Goal: Task Accomplishment & Management: Manage account settings

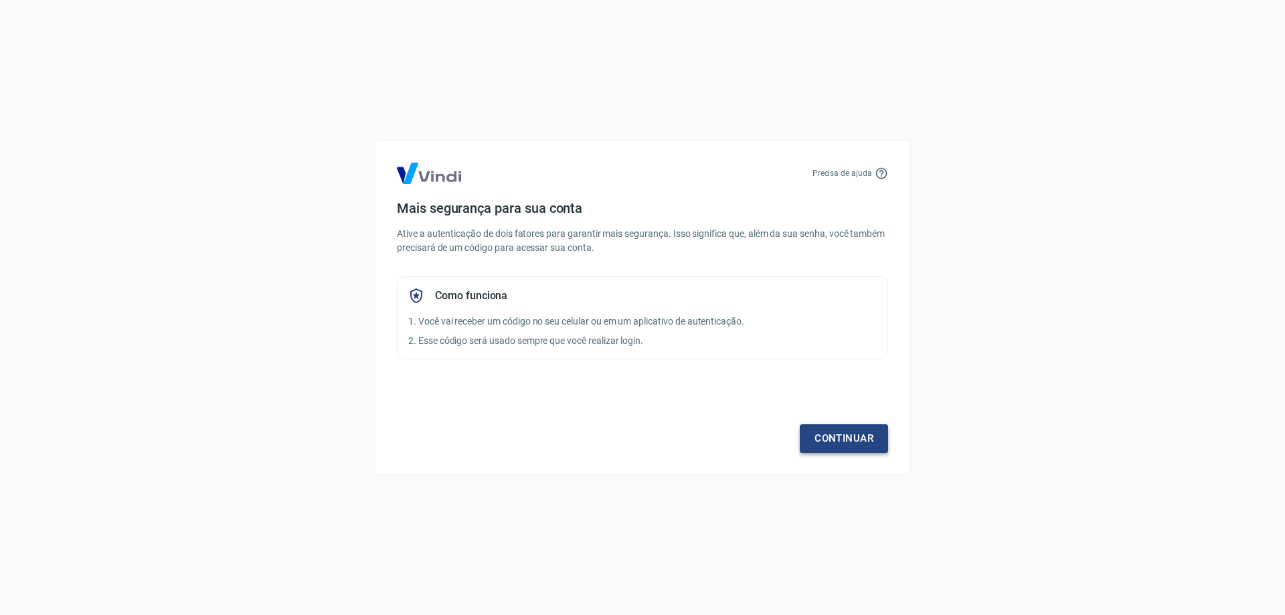
click at [864, 446] on link "Continuar" at bounding box center [844, 438] width 88 height 28
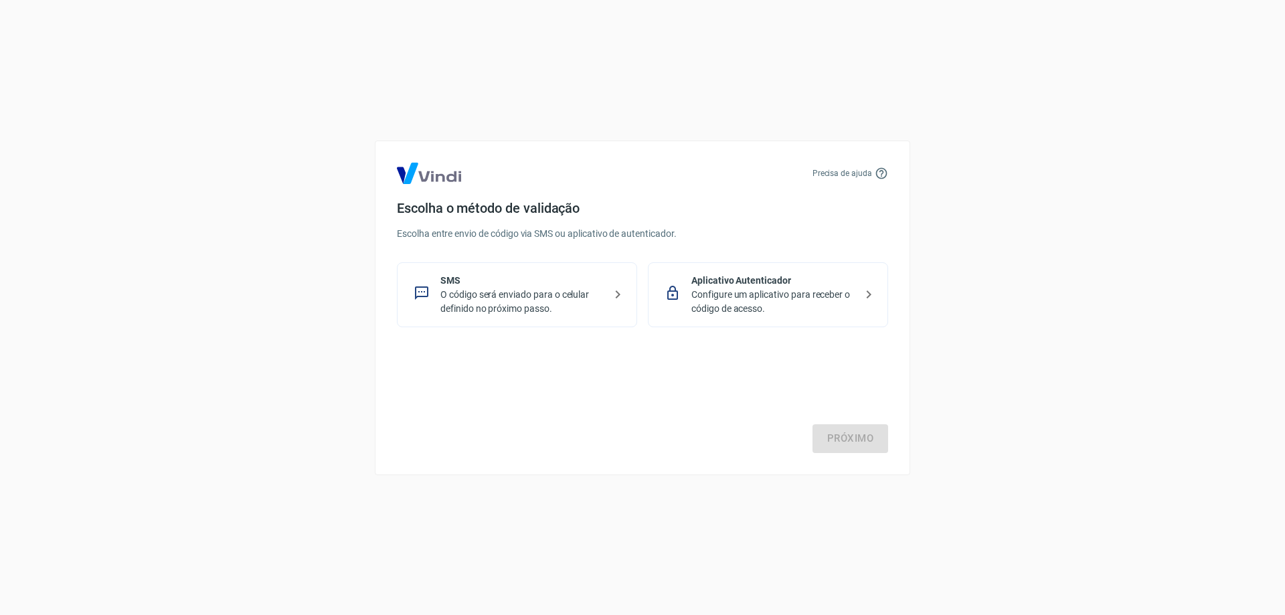
click at [501, 274] on p "SMS" at bounding box center [523, 281] width 164 height 14
click at [829, 432] on link "Próximo" at bounding box center [851, 438] width 76 height 28
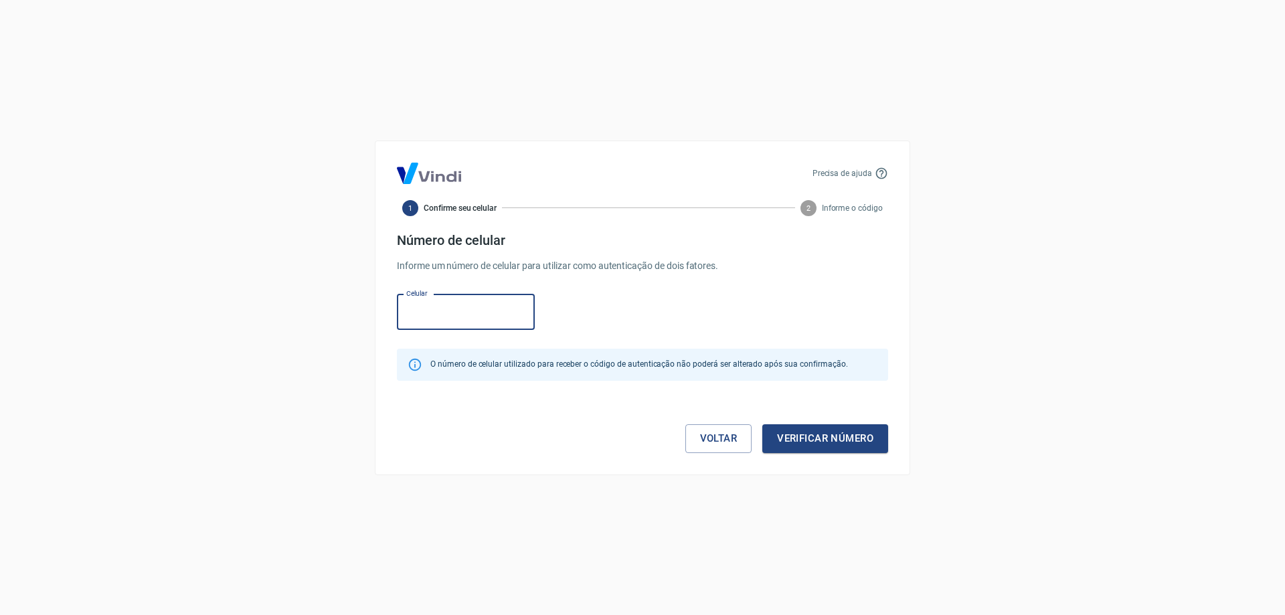
paste input "[PHONE_NUMBER]"
drag, startPoint x: 426, startPoint y: 309, endPoint x: 346, endPoint y: 309, distance: 80.3
click at [346, 309] on div "Precisa de ajuda 1 Confirme seu celular 2 Informe o código Número de celular In…" at bounding box center [642, 307] width 1285 height 615
click at [469, 303] on input "(43) 9171-48" at bounding box center [466, 312] width 138 height 35
click at [431, 305] on input "[PHONE_NUMBER]" at bounding box center [466, 312] width 138 height 35
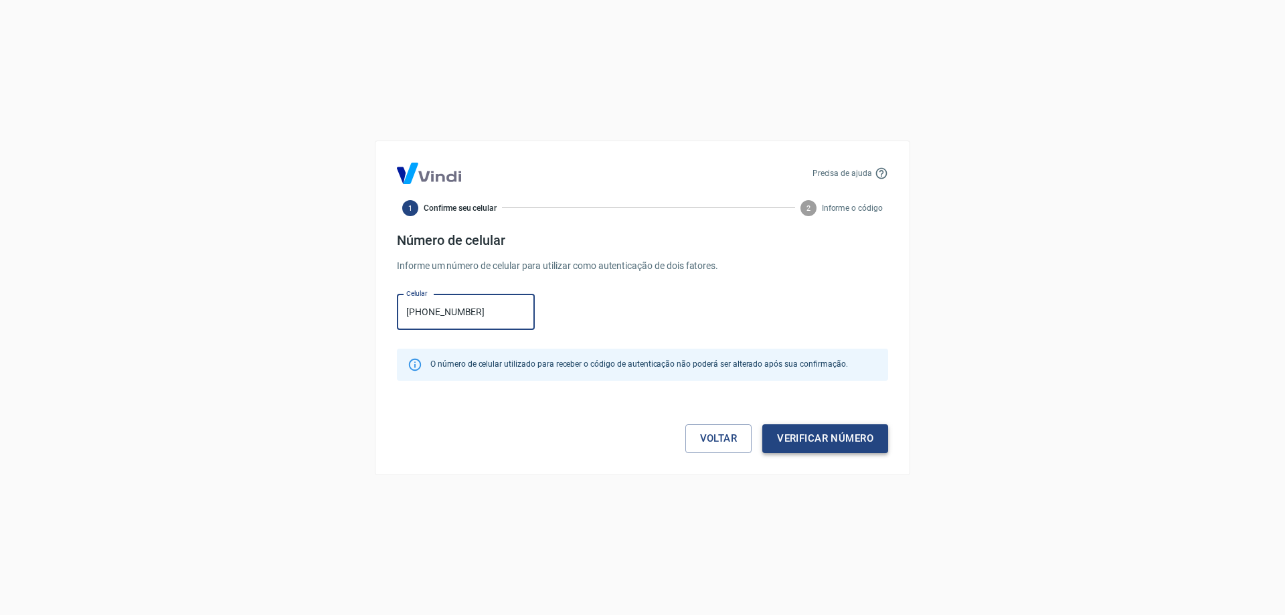
type input "[PHONE_NUMBER]"
click at [809, 447] on button "Verificar número" at bounding box center [826, 438] width 126 height 28
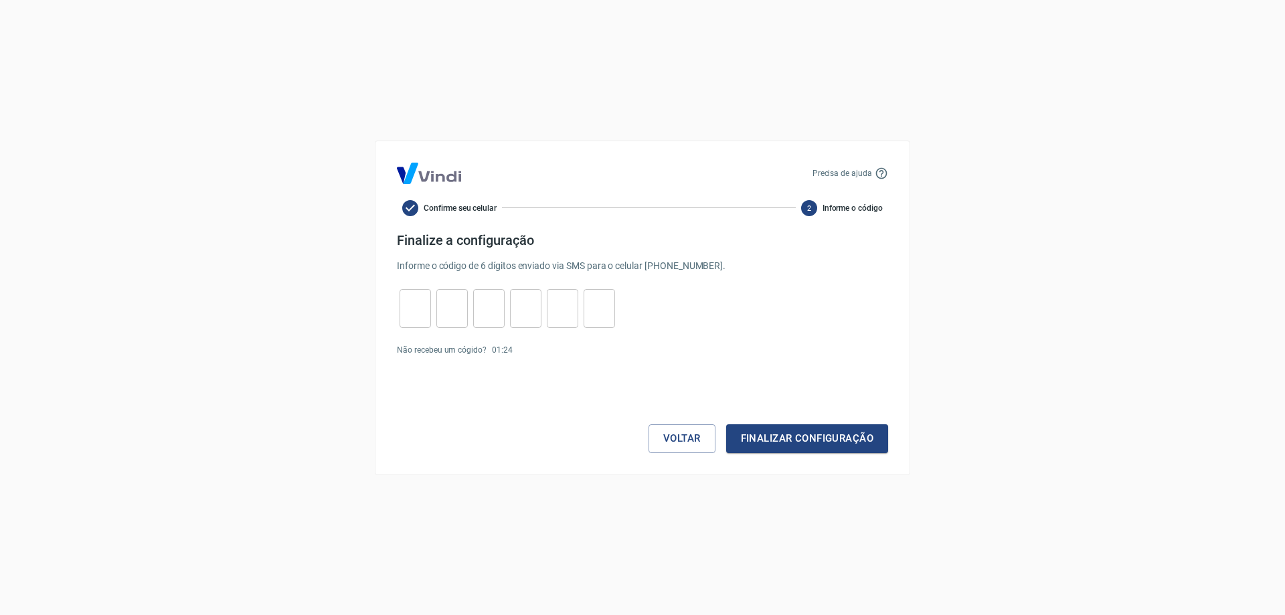
click at [429, 312] on input "tel" at bounding box center [415, 308] width 31 height 29
type input "5"
type input "4"
type input "2"
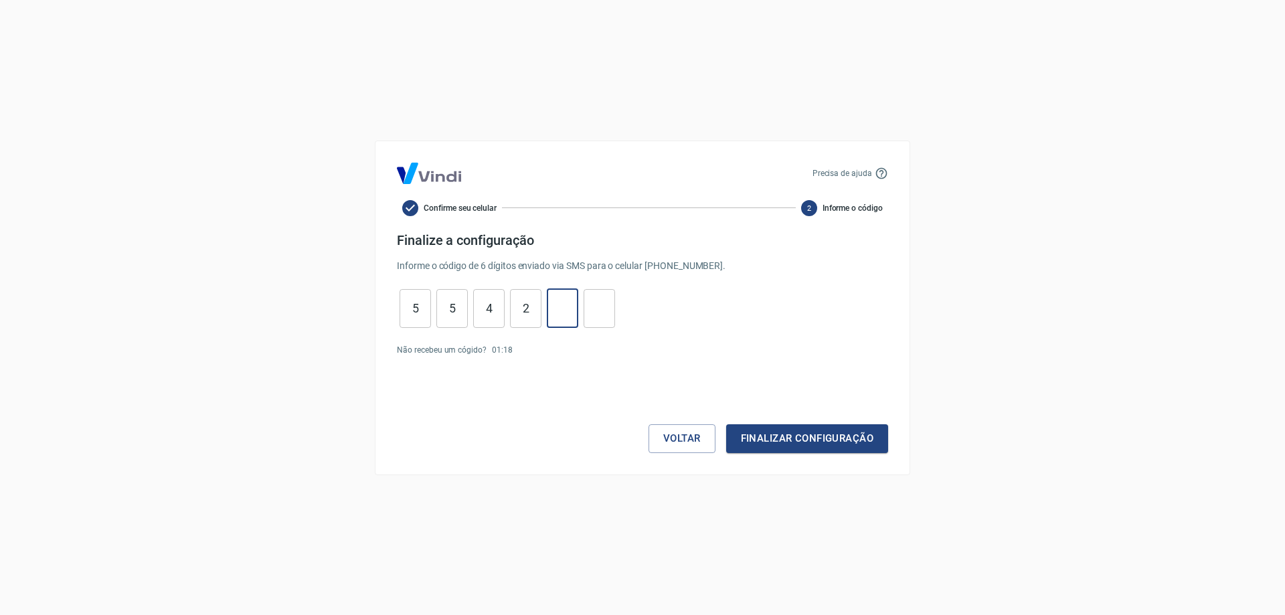
type input "4"
type input "5"
click at [830, 434] on button "Finalizar configuração" at bounding box center [807, 438] width 162 height 28
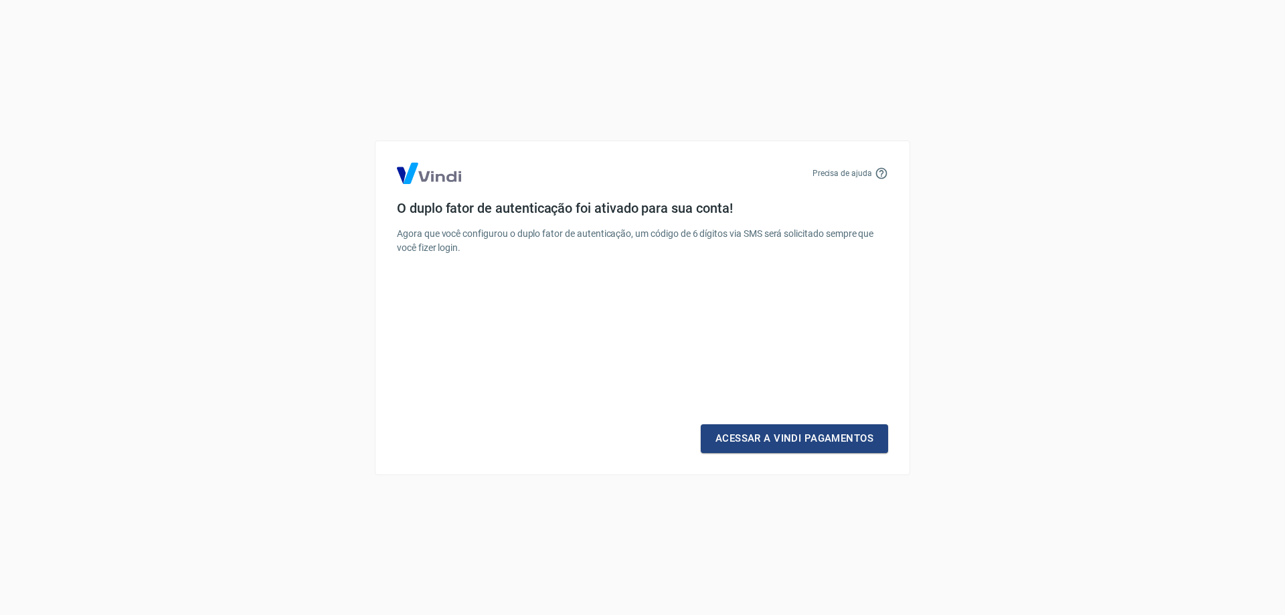
click at [830, 434] on link "Acessar a Vindi Pagamentos" at bounding box center [794, 438] width 187 height 28
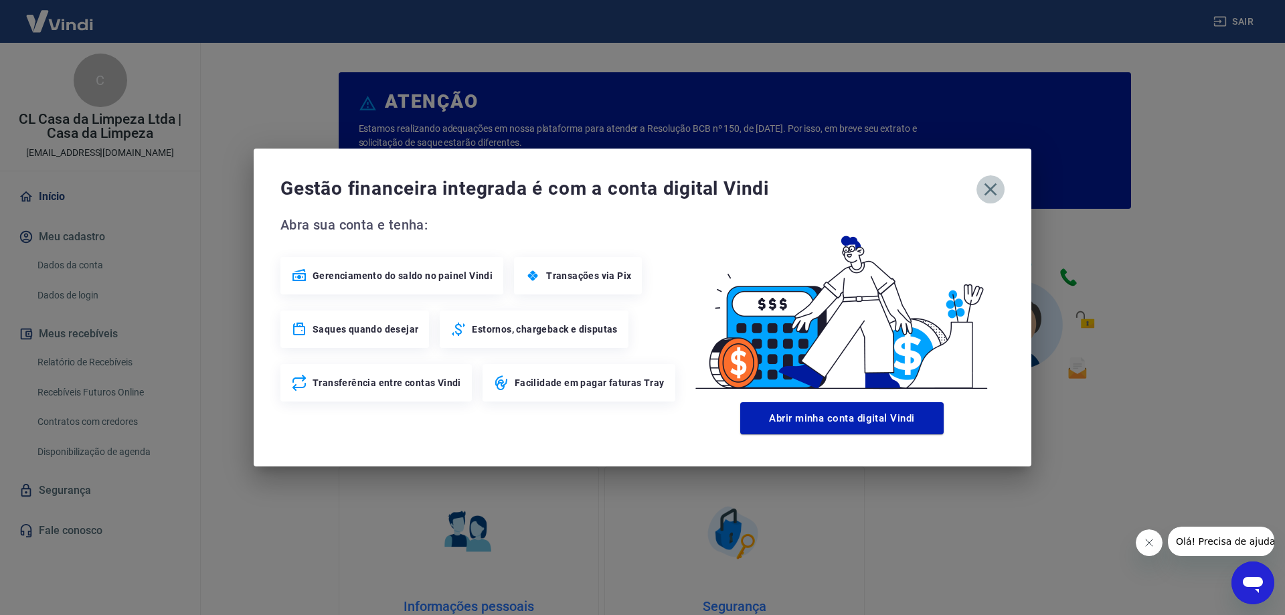
click at [986, 189] on icon "button" at bounding box center [990, 189] width 21 height 21
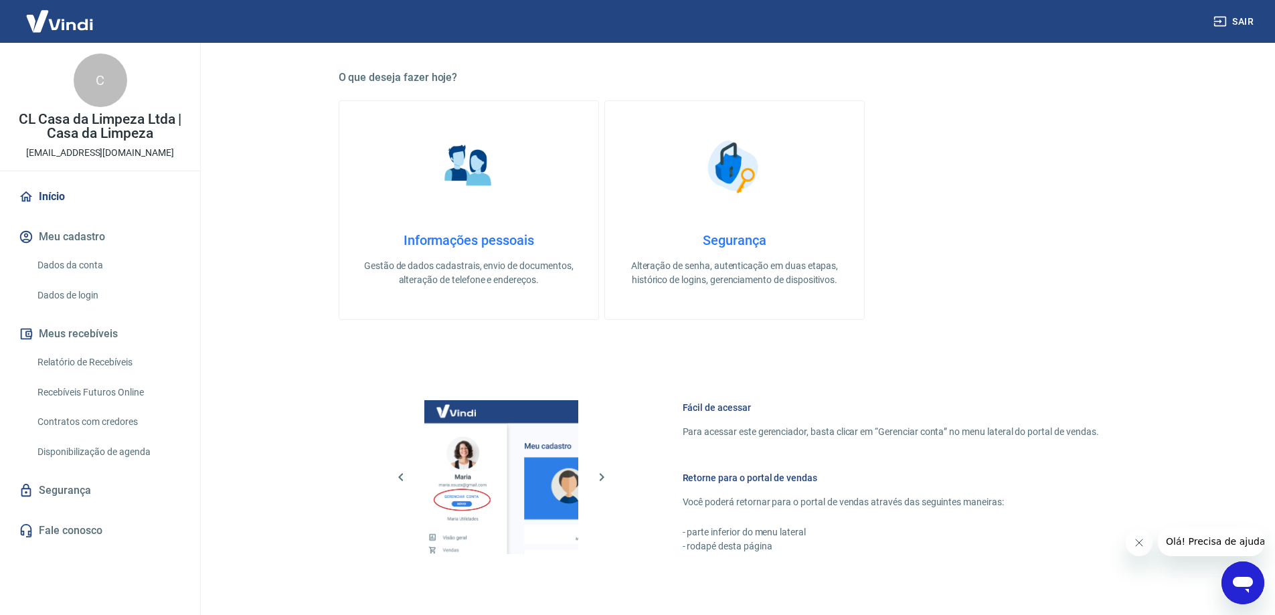
scroll to position [31, 0]
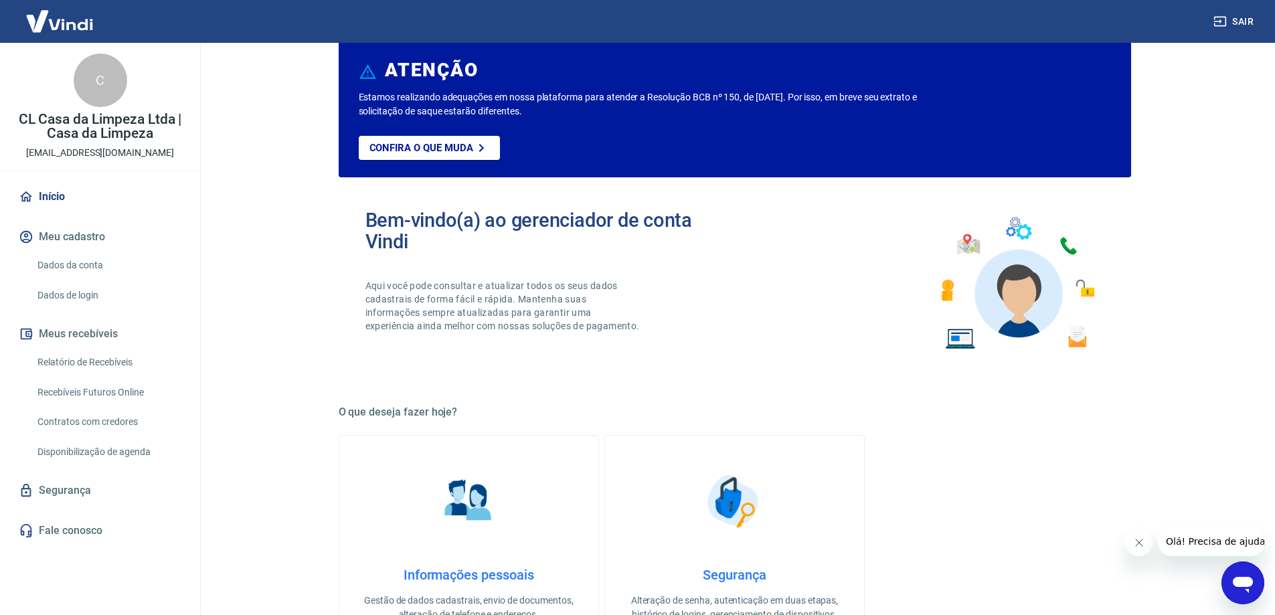
click at [93, 356] on link "Relatório de Recebíveis" at bounding box center [108, 362] width 152 height 27
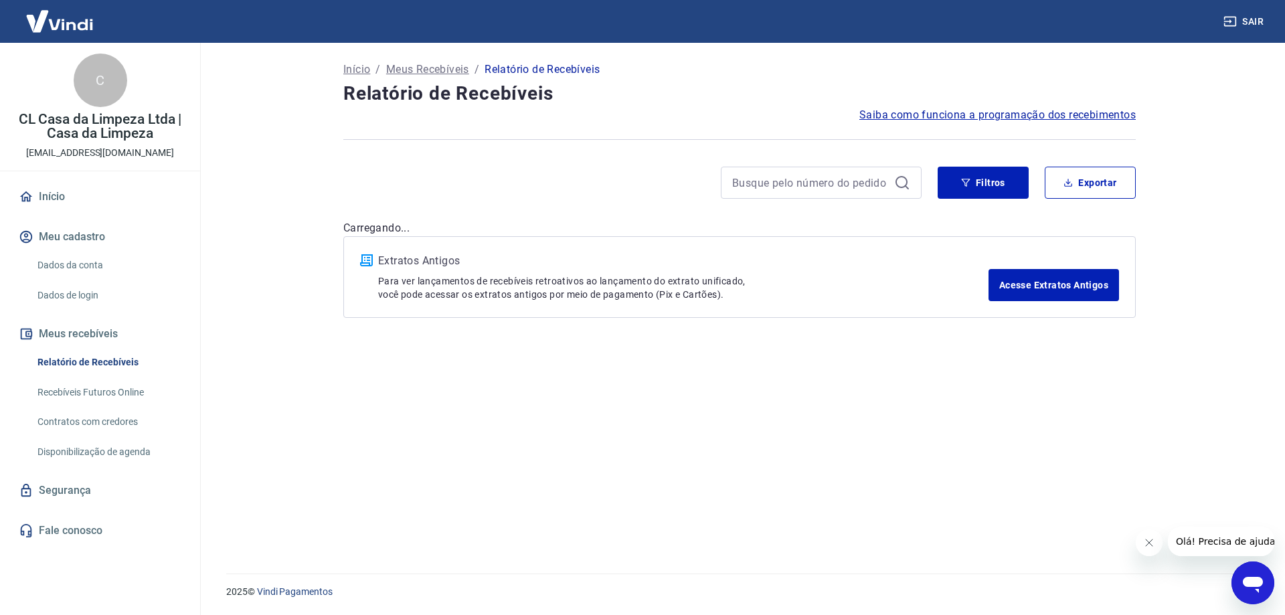
click at [103, 339] on button "Meus recebíveis" at bounding box center [100, 333] width 168 height 29
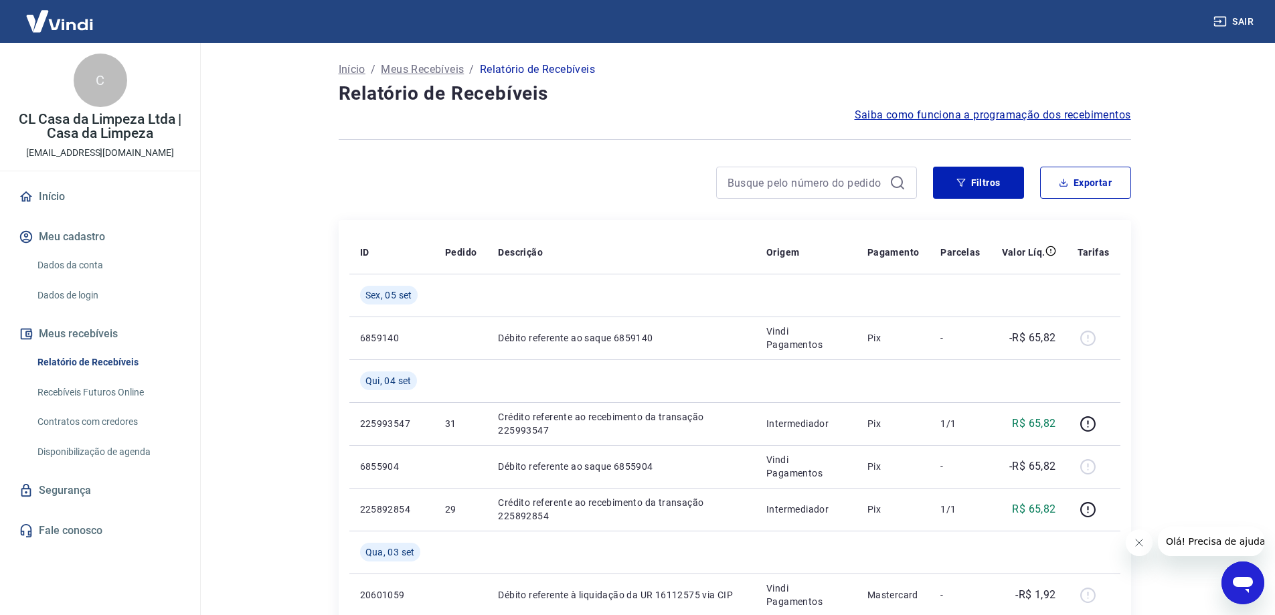
click at [394, 64] on p "Meus Recebíveis" at bounding box center [422, 70] width 83 height 16
click at [983, 193] on button "Filtros" at bounding box center [978, 183] width 91 height 32
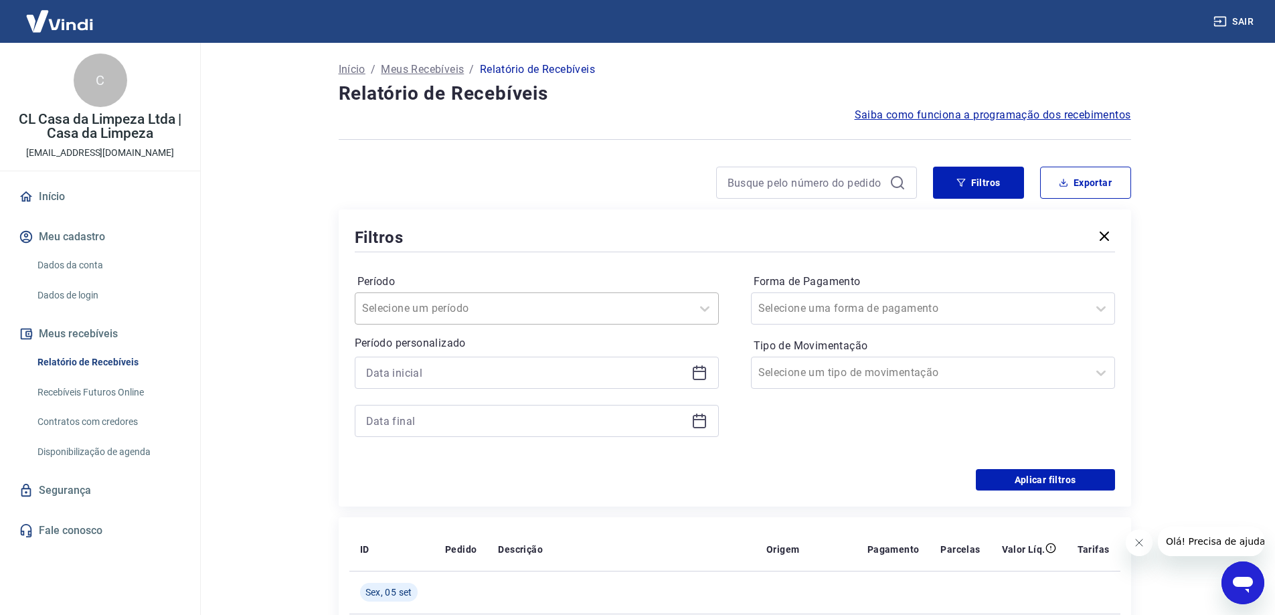
click at [489, 318] on div "Selecione um período" at bounding box center [524, 309] width 336 height 24
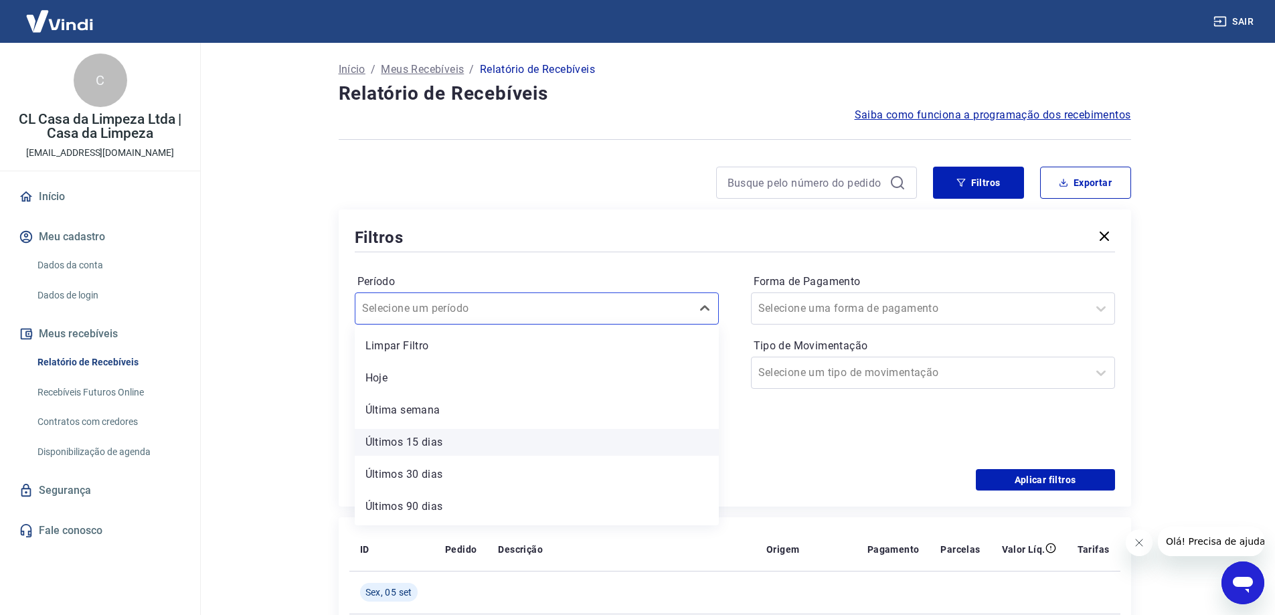
click at [457, 431] on div "Últimos 15 dias" at bounding box center [537, 442] width 364 height 27
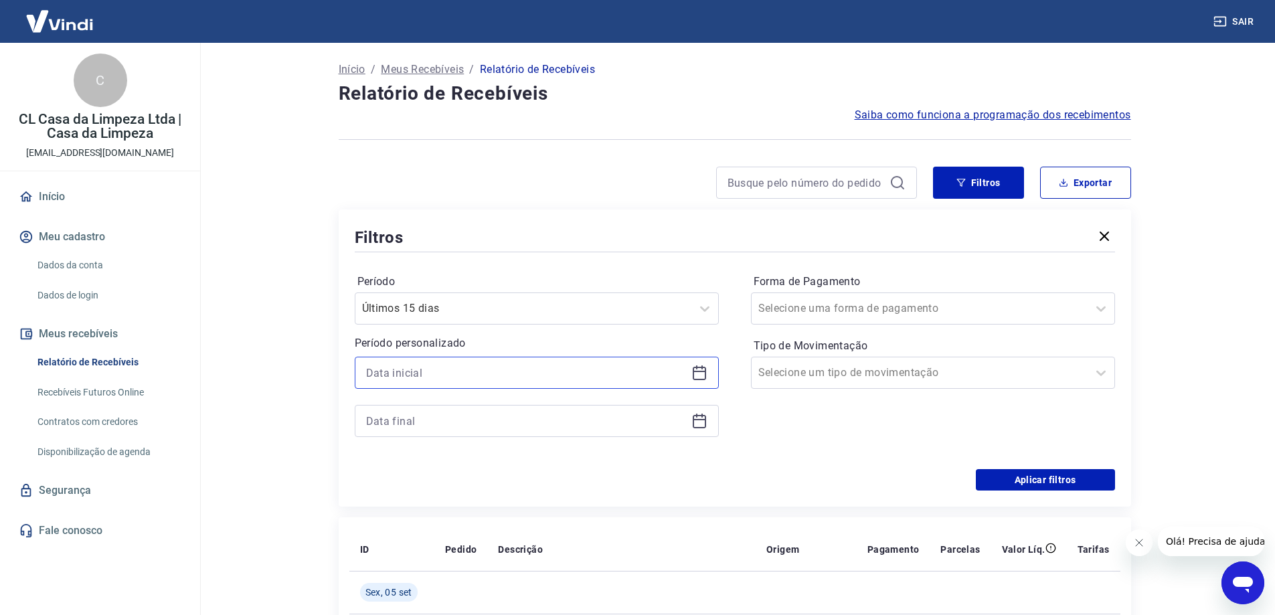
click at [446, 378] on input at bounding box center [526, 373] width 320 height 20
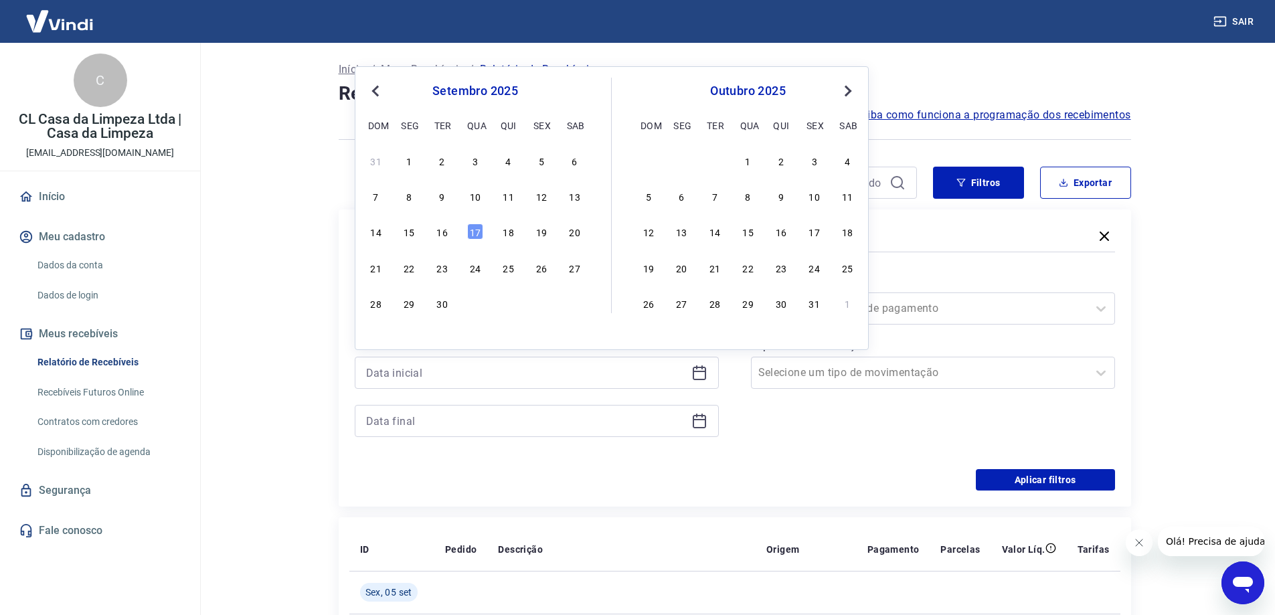
click at [398, 155] on div "31 1 2 3 4 5 6" at bounding box center [475, 160] width 218 height 19
click at [407, 155] on div "1" at bounding box center [409, 161] width 16 height 16
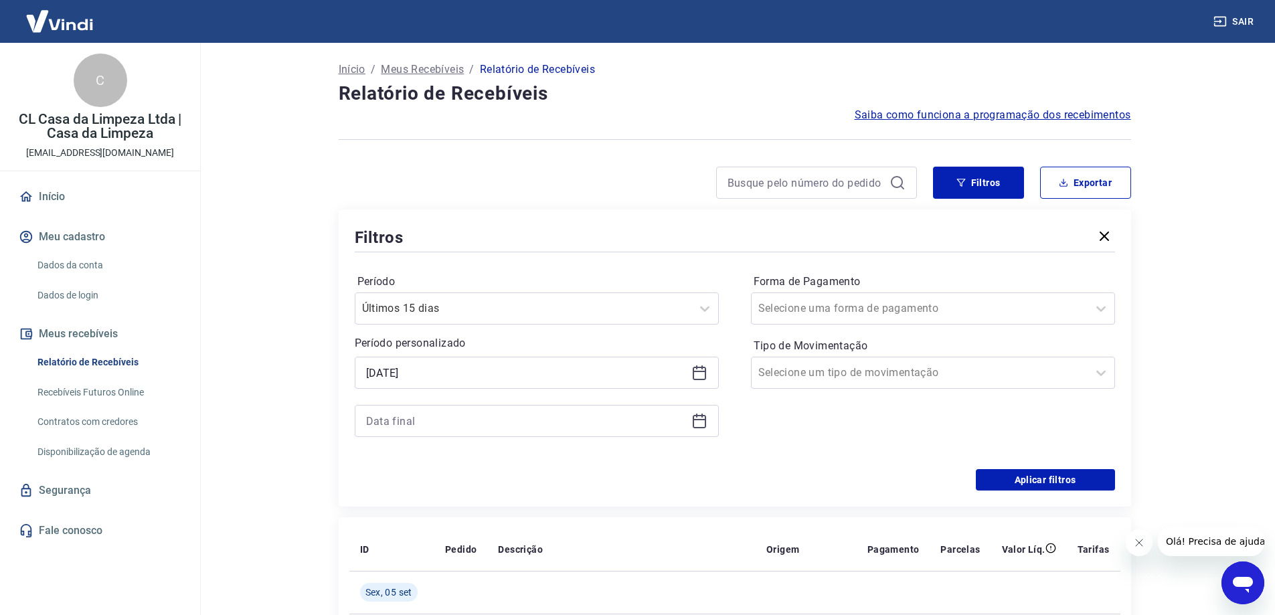
type input "01/09/2025"
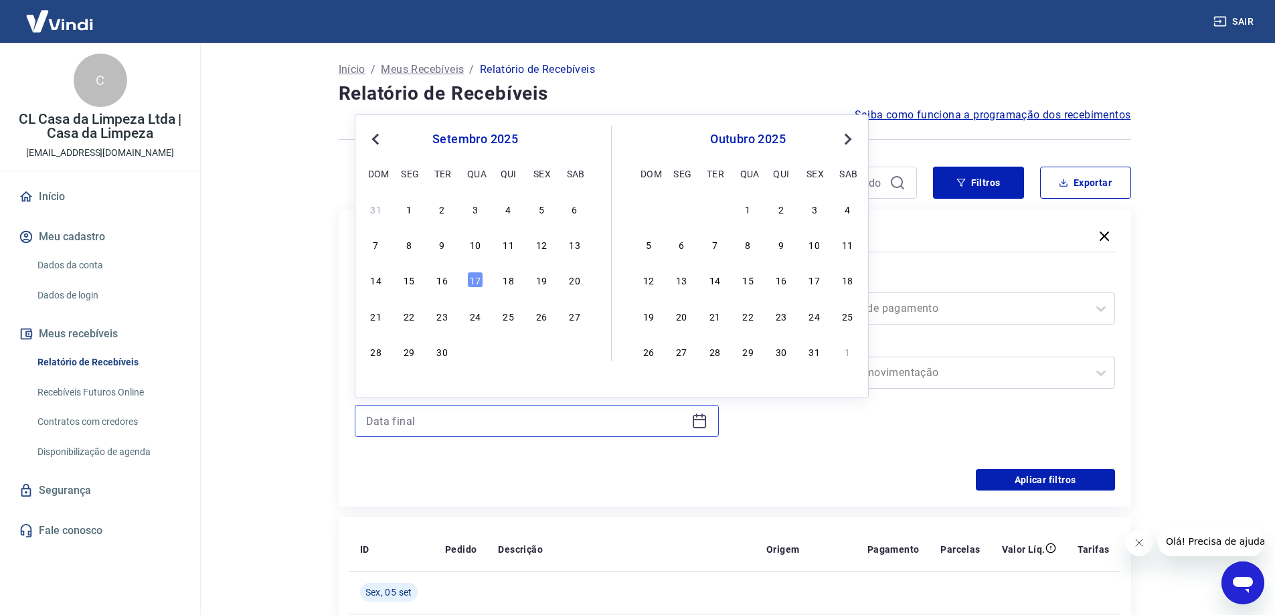
click at [460, 417] on input at bounding box center [526, 421] width 320 height 20
click at [480, 280] on div "17" at bounding box center [475, 280] width 16 height 16
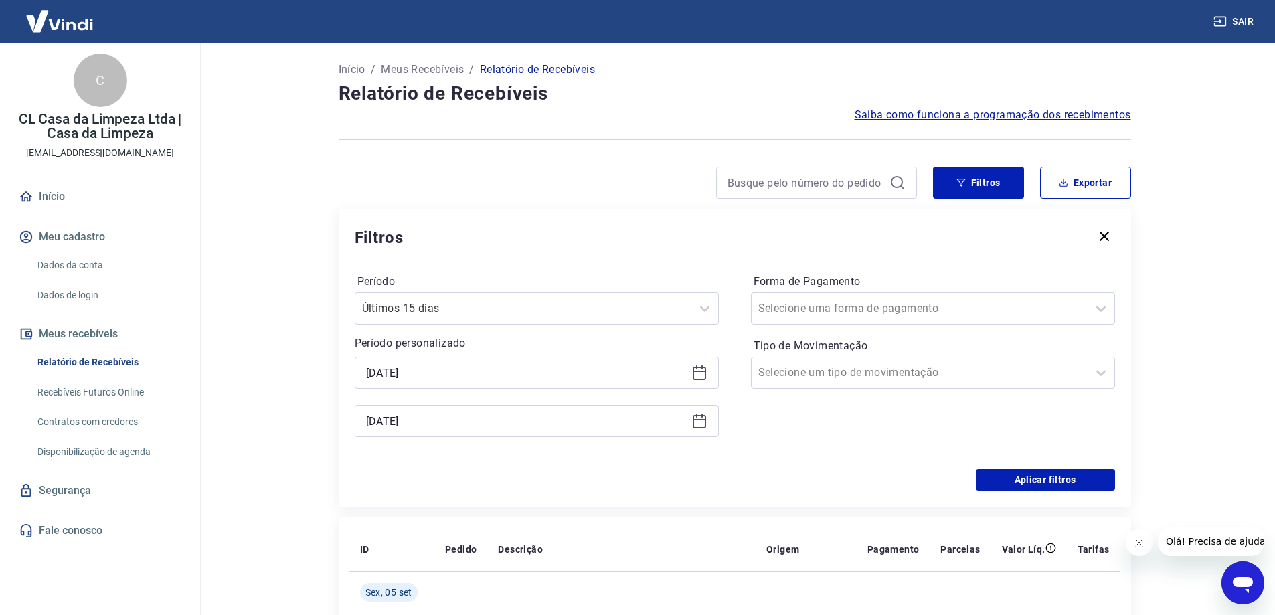
type input "17/09/2025"
drag, startPoint x: 994, startPoint y: 495, endPoint x: 998, endPoint y: 476, distance: 19.2
click at [994, 493] on div "Filtros Período Últimos 15 dias Período personalizado Selected date: segunda-fe…" at bounding box center [735, 358] width 793 height 297
click at [998, 476] on button "Aplicar filtros" at bounding box center [1045, 479] width 139 height 21
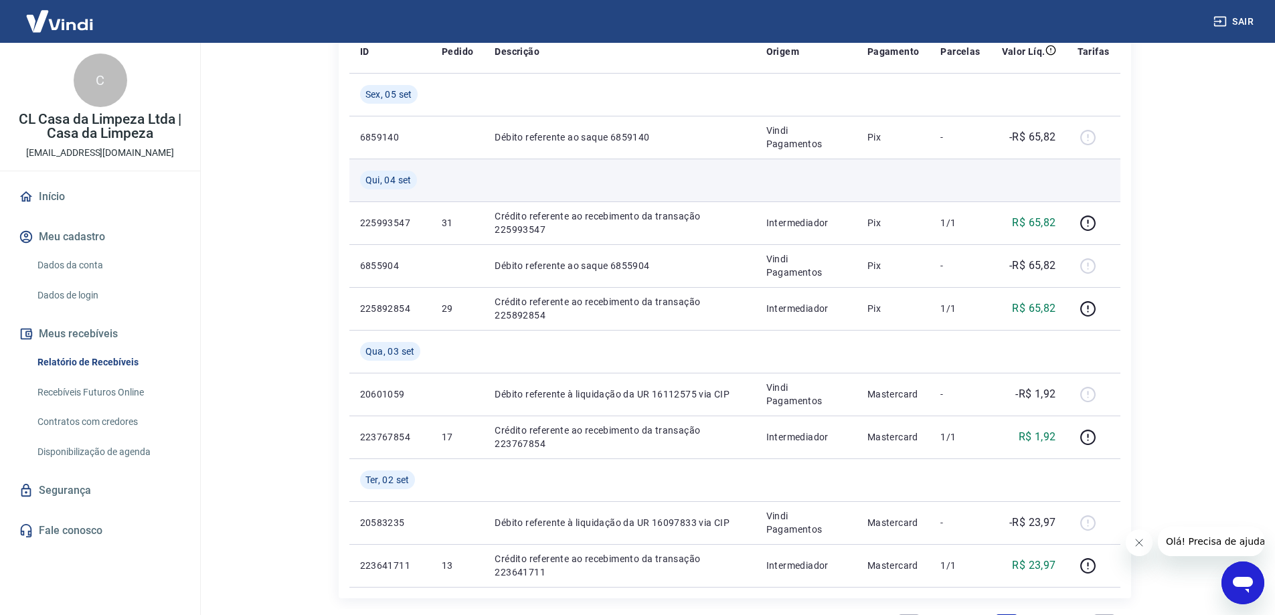
scroll to position [393, 0]
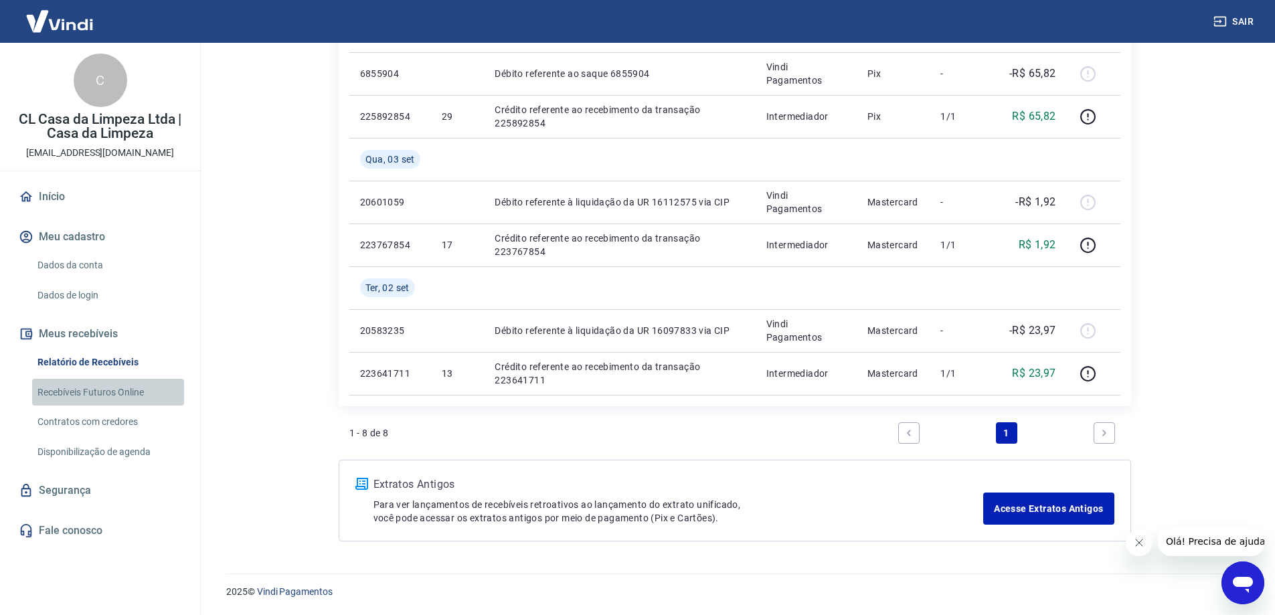
click at [64, 388] on link "Recebíveis Futuros Online" at bounding box center [108, 392] width 152 height 27
click at [35, 194] on link "Início" at bounding box center [100, 196] width 168 height 29
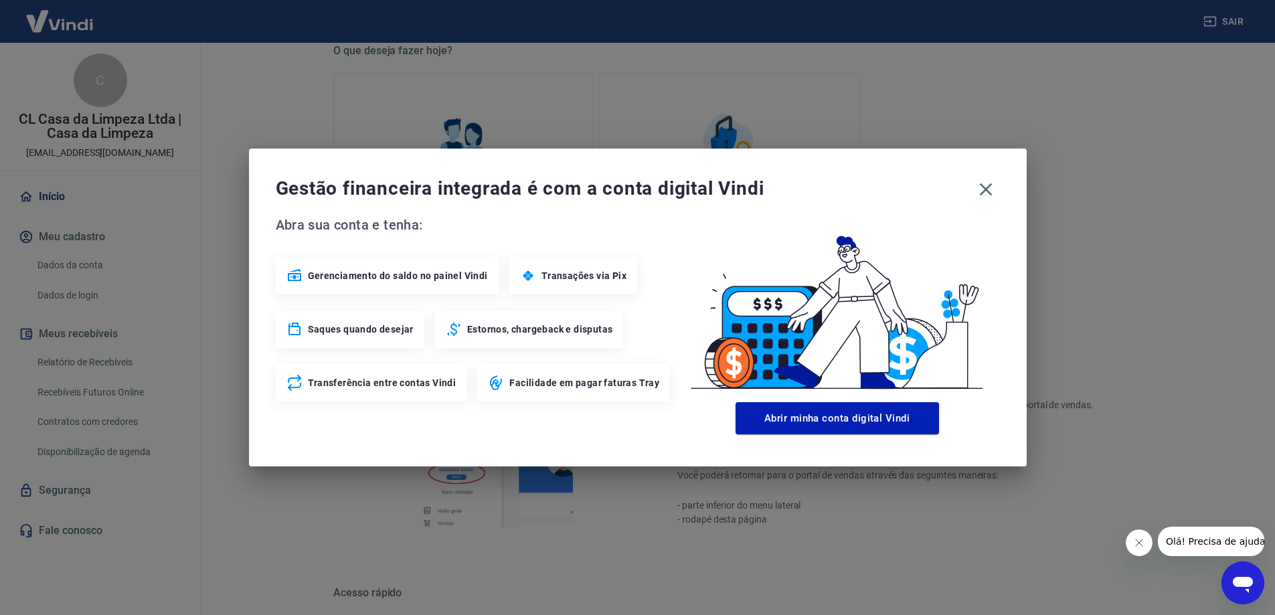
scroll to position [566, 0]
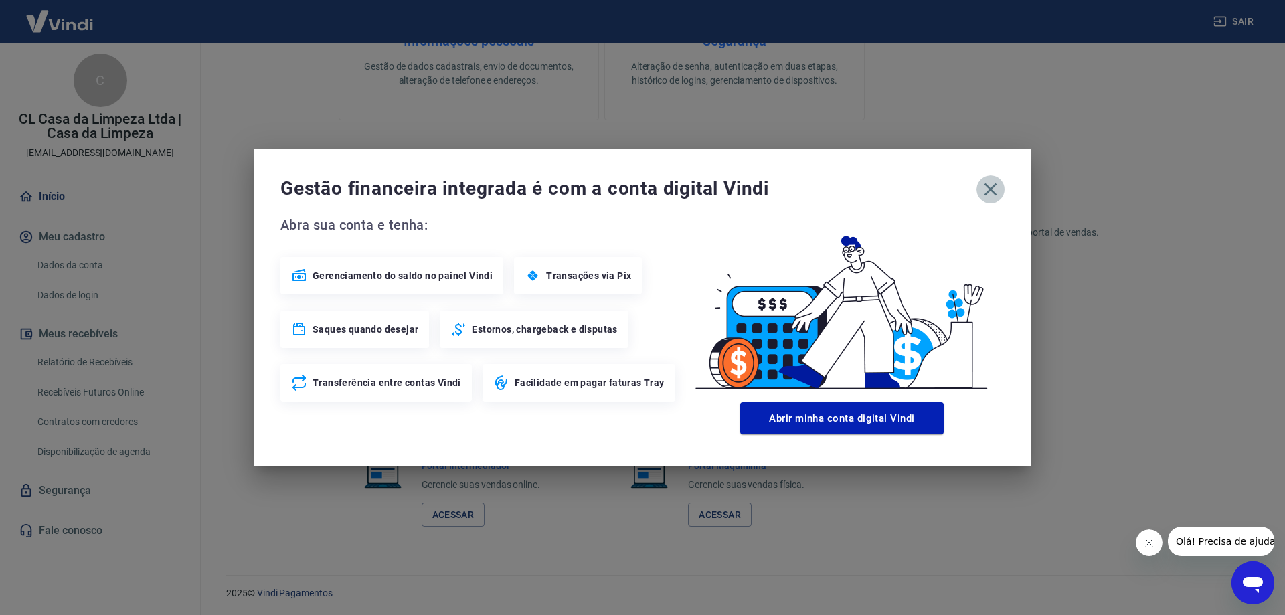
click at [998, 195] on icon "button" at bounding box center [990, 189] width 21 height 21
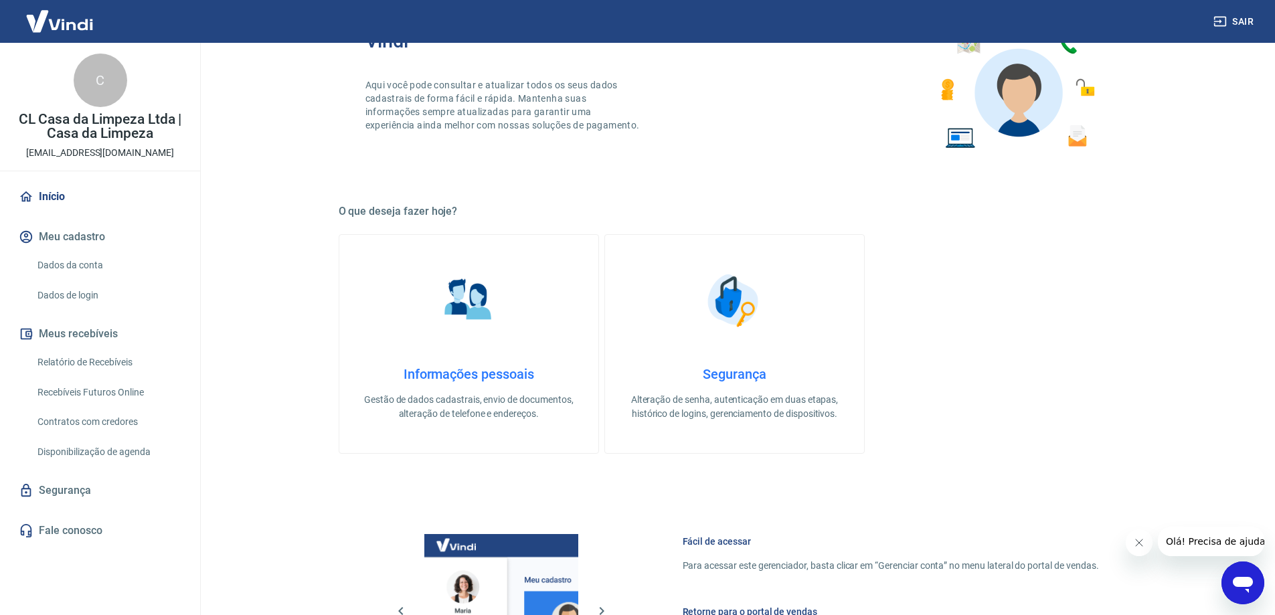
scroll to position [0, 0]
